Goal: Use online tool/utility: Utilize a website feature to perform a specific function

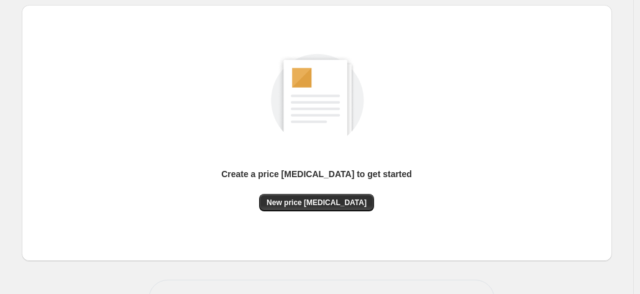
scroll to position [171, 0]
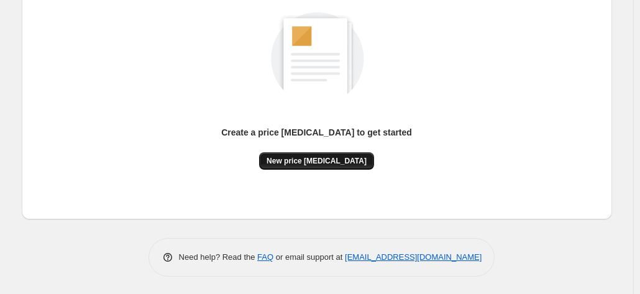
click at [343, 162] on span "New price [MEDICAL_DATA]" at bounding box center [317, 161] width 100 height 10
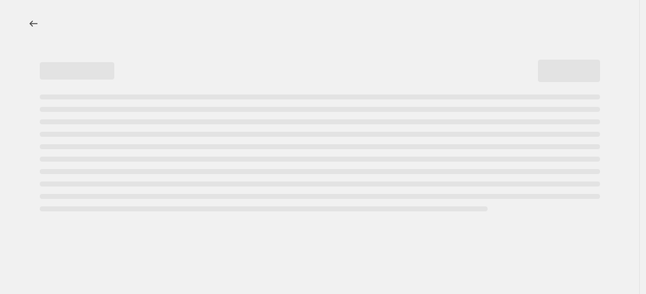
select select "percentage"
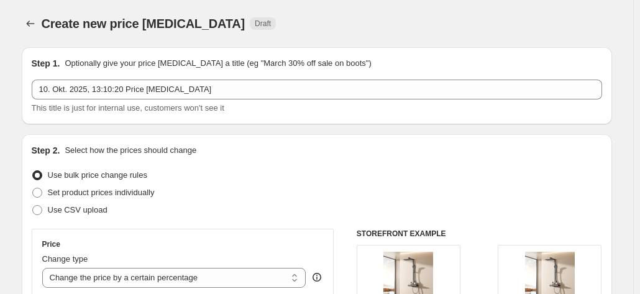
scroll to position [124, 0]
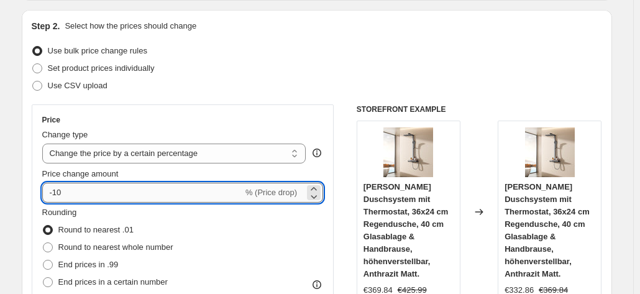
click at [92, 187] on input "-10" at bounding box center [142, 193] width 201 height 20
type input "-1"
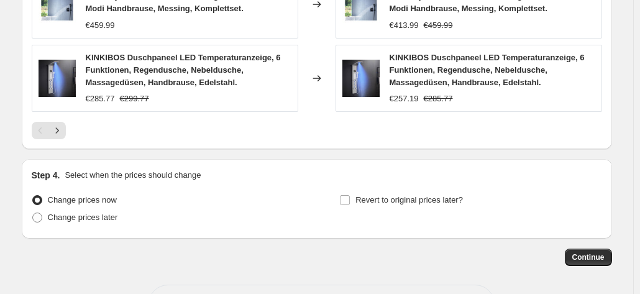
scroll to position [1027, 0]
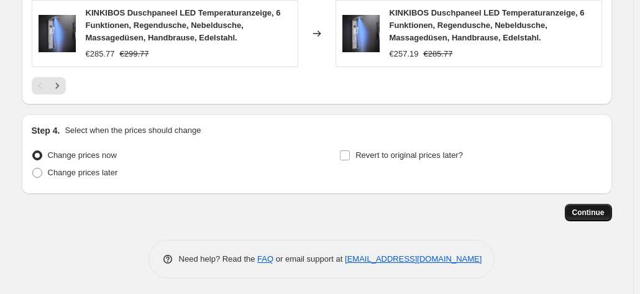
type input "-31"
click at [588, 213] on span "Continue" at bounding box center [588, 212] width 32 height 10
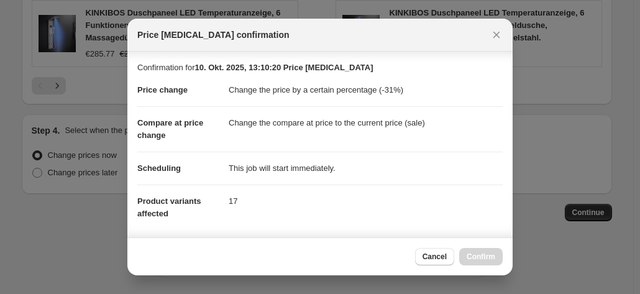
scroll to position [227, 0]
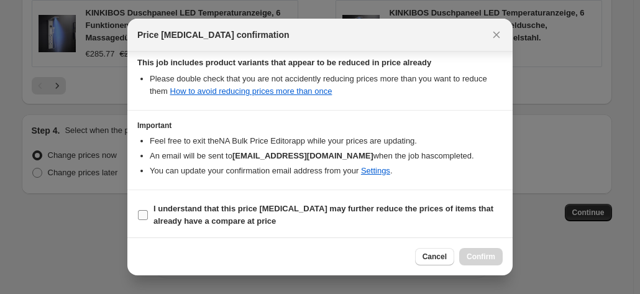
click at [212, 210] on b "I understand that this price [MEDICAL_DATA] may further reduce the prices of it…" at bounding box center [323, 215] width 340 height 22
click at [148, 210] on input "I understand that this price [MEDICAL_DATA] may further reduce the prices of it…" at bounding box center [143, 215] width 10 height 10
checkbox input "true"
click at [489, 260] on span "Confirm" at bounding box center [481, 257] width 29 height 10
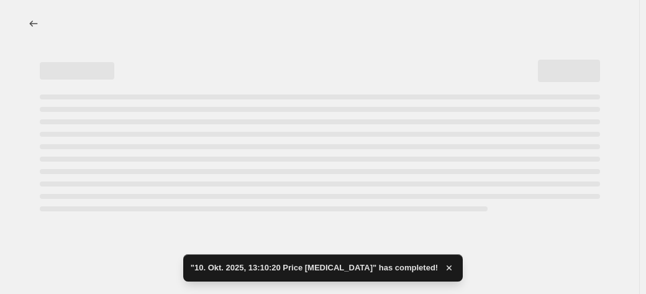
select select "percentage"
